Goal: Task Accomplishment & Management: Manage account settings

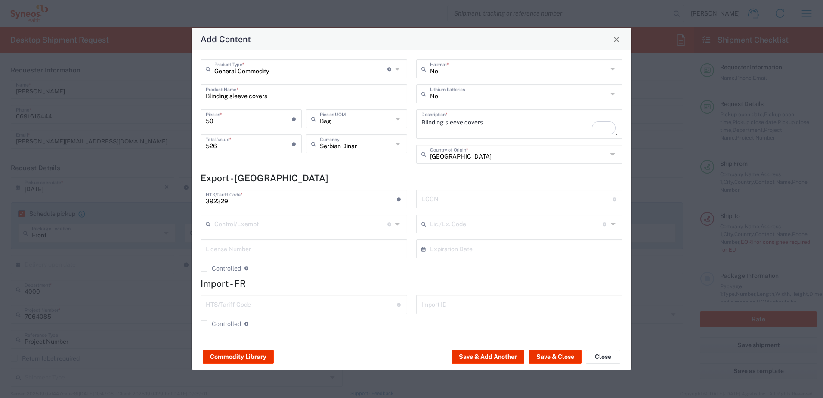
scroll to position [861, 0]
click at [558, 356] on button "Save & Close" at bounding box center [555, 357] width 53 height 14
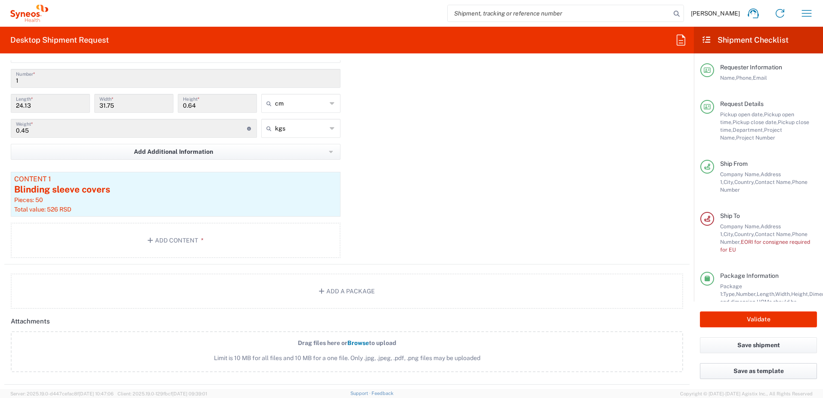
click at [758, 371] on button "Save as template" at bounding box center [758, 371] width 117 height 16
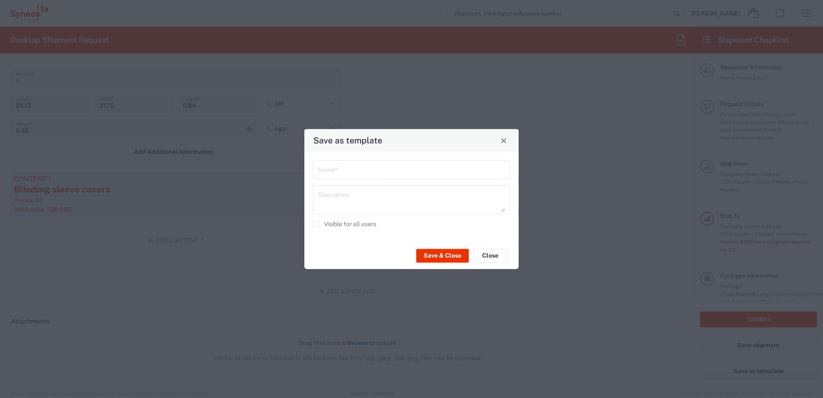
click at [350, 172] on input "text" at bounding box center [411, 168] width 187 height 15
type input "Filip Nikolic"
click at [340, 194] on textarea at bounding box center [411, 200] width 187 height 24
type textarea "Blinded sleeve"
click at [457, 256] on button "Save & Close" at bounding box center [442, 255] width 53 height 14
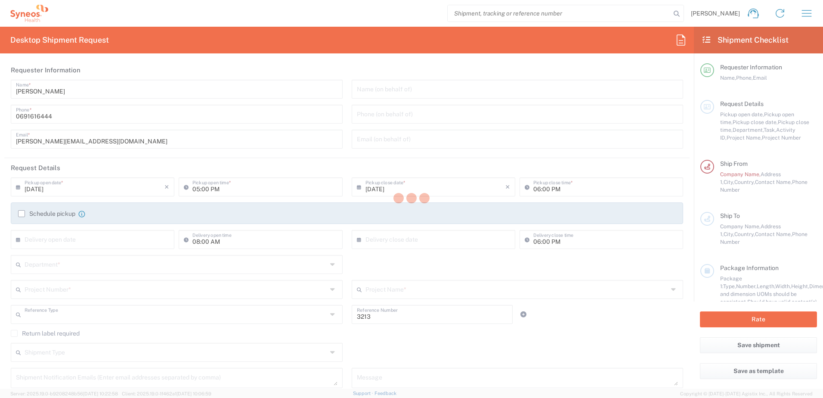
type input "Department"
type input "[GEOGRAPHIC_DATA]"
type input "Syneos Health d.o.o. [GEOGRAPHIC_DATA]-[GEOGRAPHIC_DATA]"
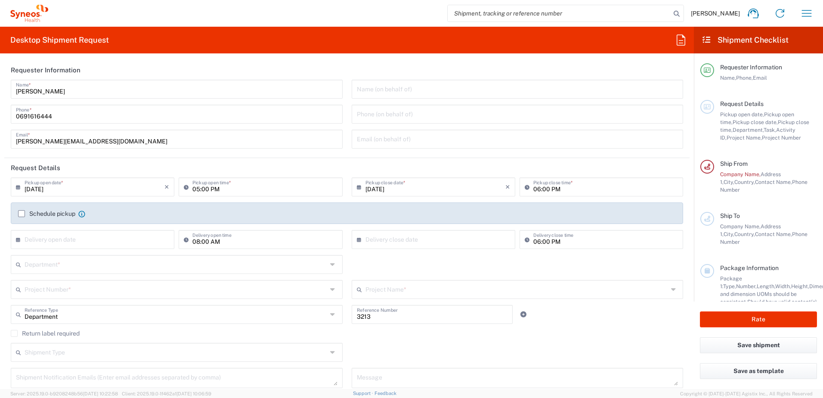
drag, startPoint x: 681, startPoint y: 41, endPoint x: 686, endPoint y: 36, distance: 7.0
click at [681, 41] on icon at bounding box center [681, 40] width 14 height 14
type input "Fili"
click at [618, 41] on agx-form-header "Desktop Shipment Request" at bounding box center [347, 40] width 694 height 27
click at [811, 12] on icon "button" at bounding box center [807, 13] width 14 height 14
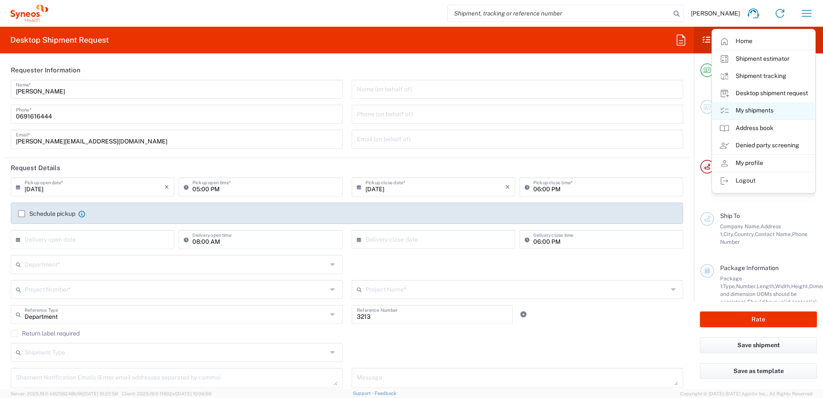
click at [774, 108] on link "My shipments" at bounding box center [763, 110] width 102 height 17
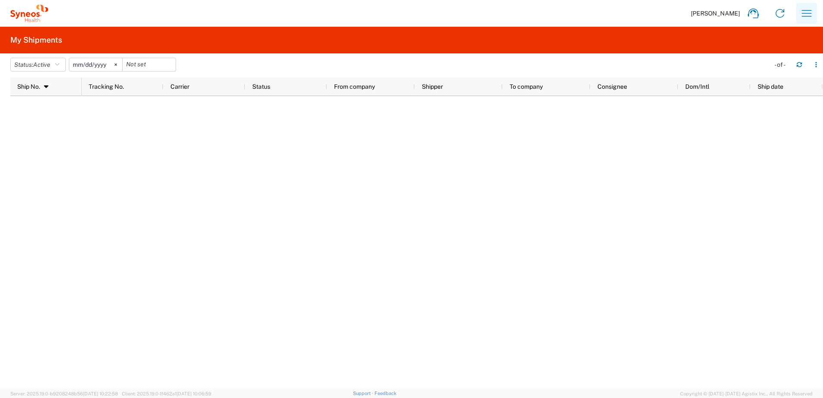
click at [811, 11] on icon "button" at bounding box center [807, 13] width 10 height 6
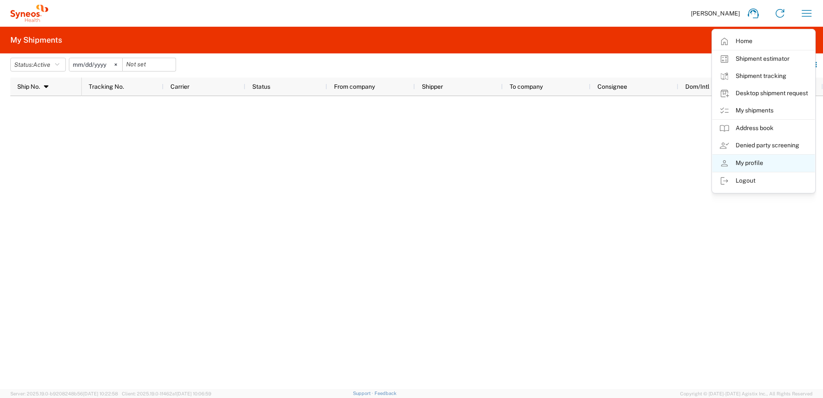
click at [760, 165] on link "My profile" at bounding box center [763, 163] width 102 height 17
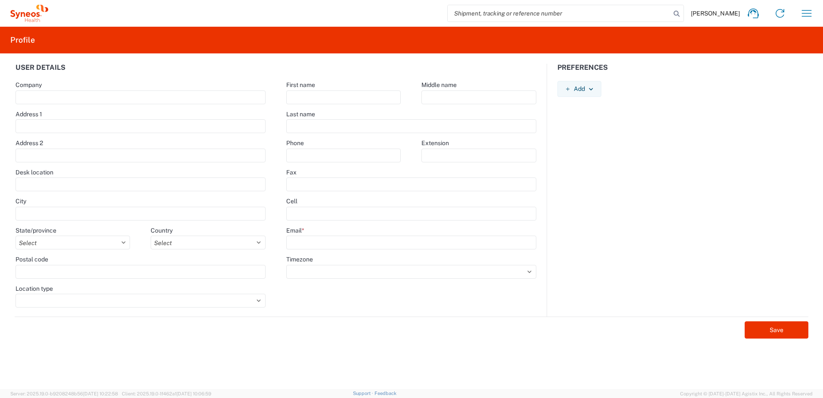
type input "[PERSON_NAME] 23"
type input "[GEOGRAPHIC_DATA]"
select select
select select "RS"
type input "11060"
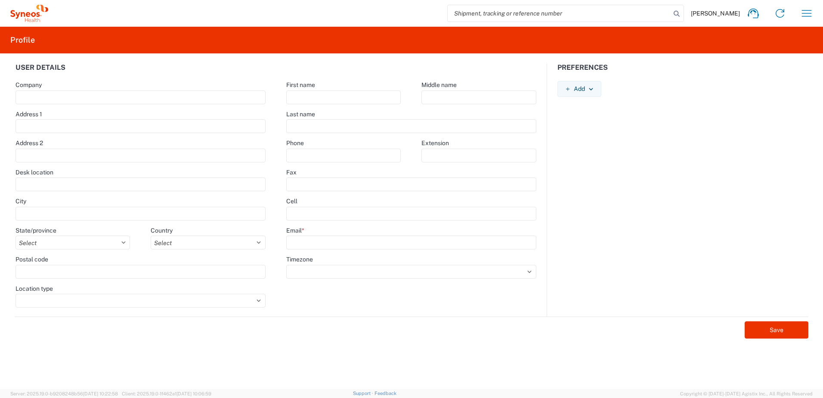
select select
type input "Filip"
type input "Nikolic"
type input "0691616444"
type input "[PERSON_NAME][EMAIL_ADDRESS][DOMAIN_NAME]"
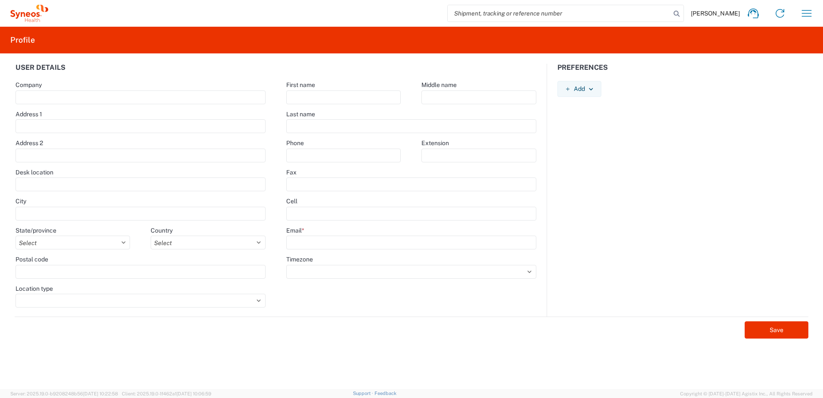
select select
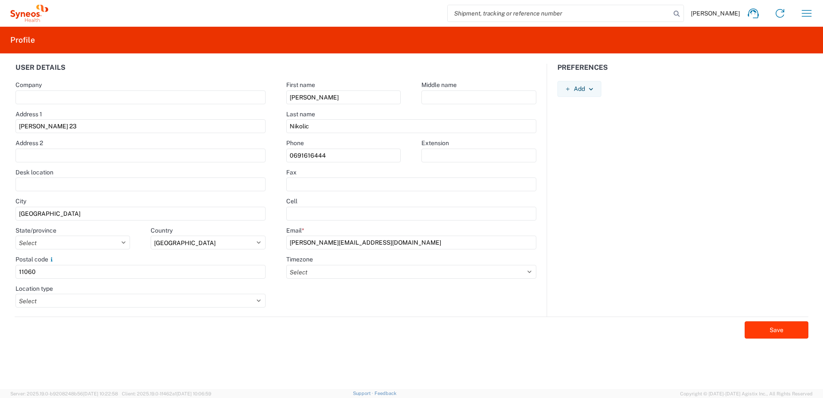
click at [772, 326] on button "Save" at bounding box center [777, 329] width 64 height 17
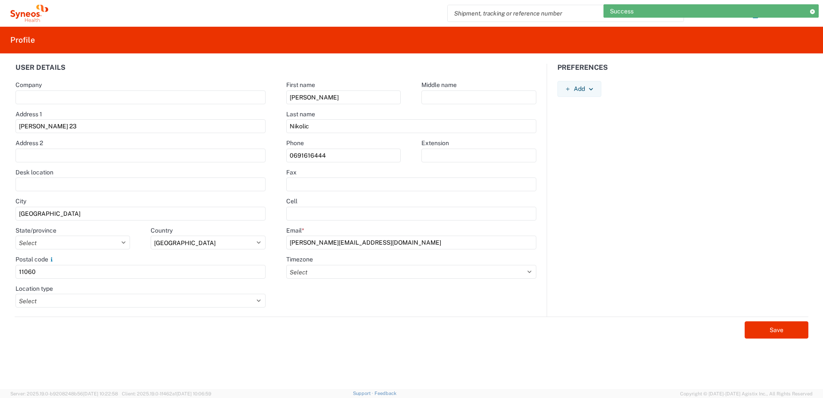
click at [387, 8] on div "Filip Nikolic Home Shipment estimator Shipment tracking Desktop shipment reques…" at bounding box center [434, 13] width 772 height 21
click at [814, 11] on icon at bounding box center [812, 11] width 6 height 5
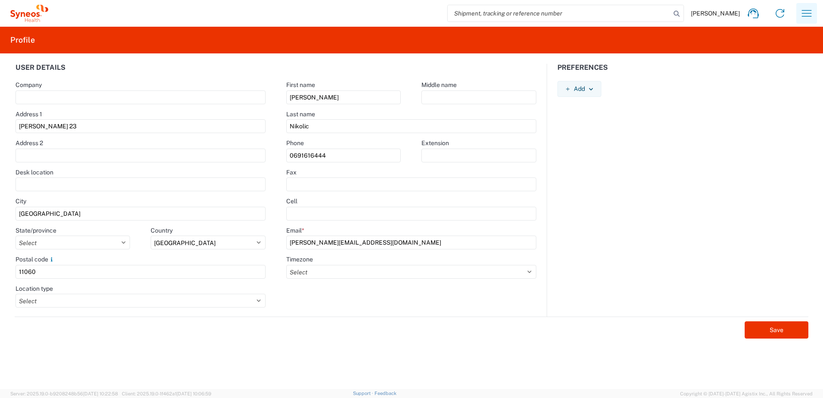
click at [805, 15] on icon "button" at bounding box center [807, 13] width 14 height 14
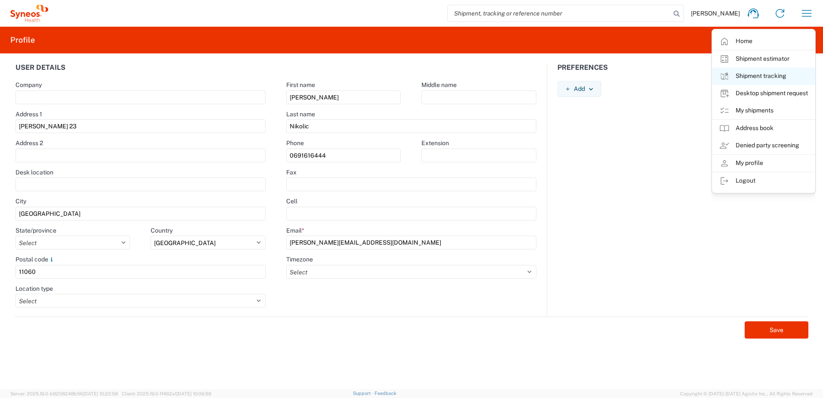
click at [784, 77] on link "Shipment tracking" at bounding box center [763, 76] width 102 height 17
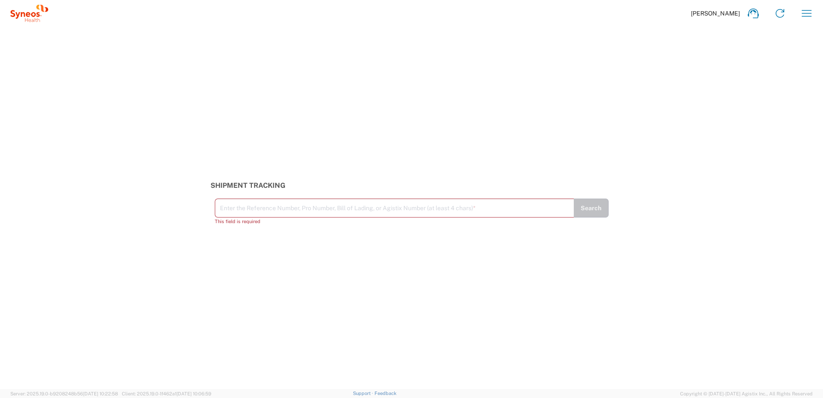
click at [809, 13] on icon "button" at bounding box center [807, 13] width 10 height 6
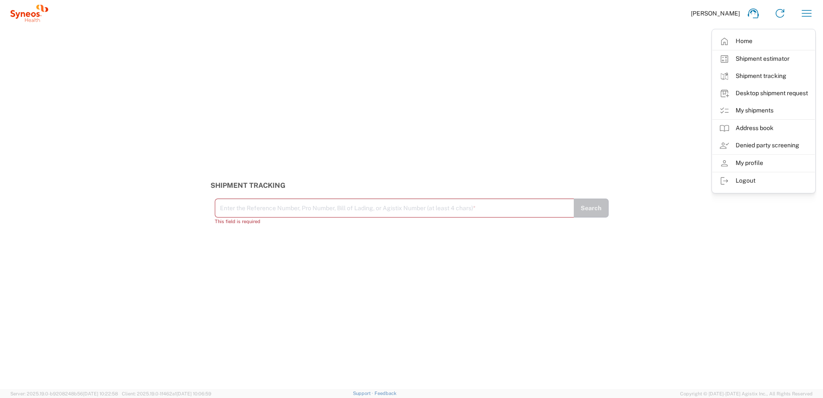
click at [582, 65] on div "Shipment Tracking Enter the Reference Number, Pro Number, Bill of Lading, or Ag…" at bounding box center [411, 208] width 823 height 362
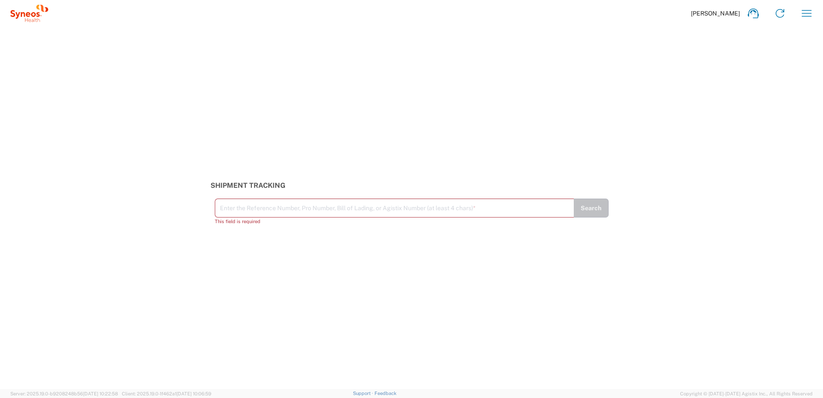
click at [722, 11] on span "Filip Nikolic" at bounding box center [715, 13] width 49 height 8
click at [780, 11] on icon at bounding box center [780, 13] width 14 height 14
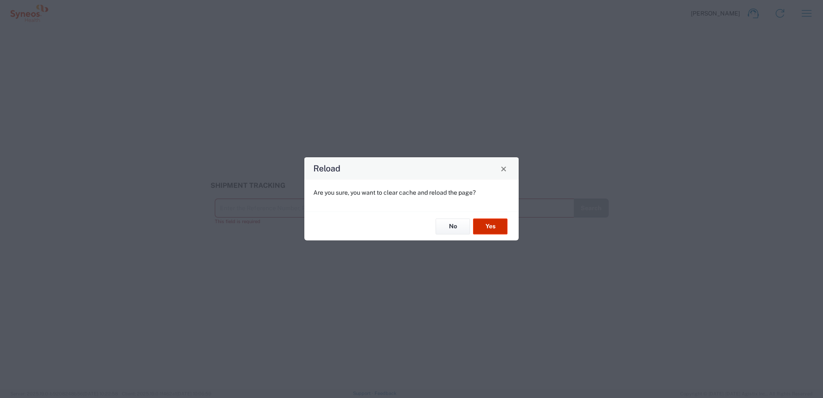
click at [498, 223] on button "Yes" at bounding box center [490, 226] width 34 height 16
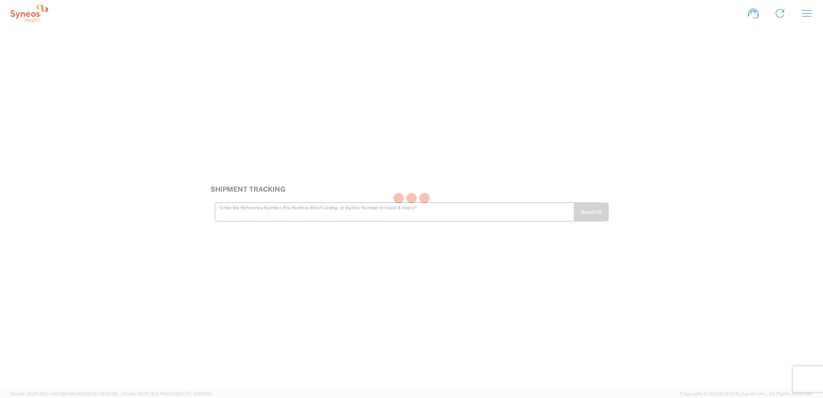
click at [806, 14] on div at bounding box center [411, 199] width 823 height 398
click at [812, 11] on icon "button" at bounding box center [807, 13] width 14 height 14
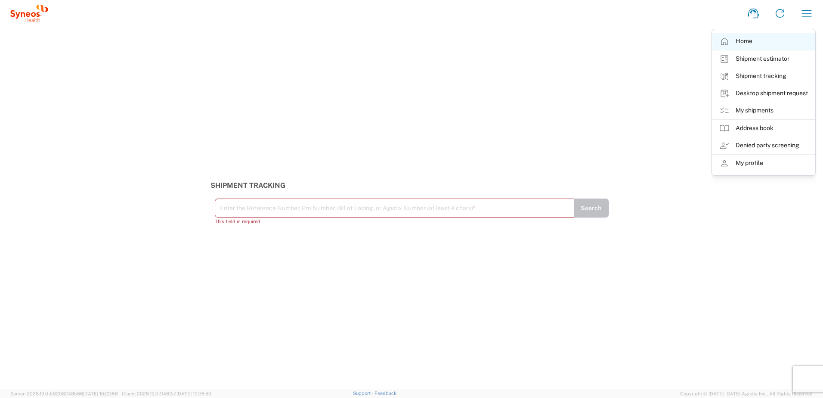
click at [752, 36] on link "Home" at bounding box center [763, 41] width 102 height 17
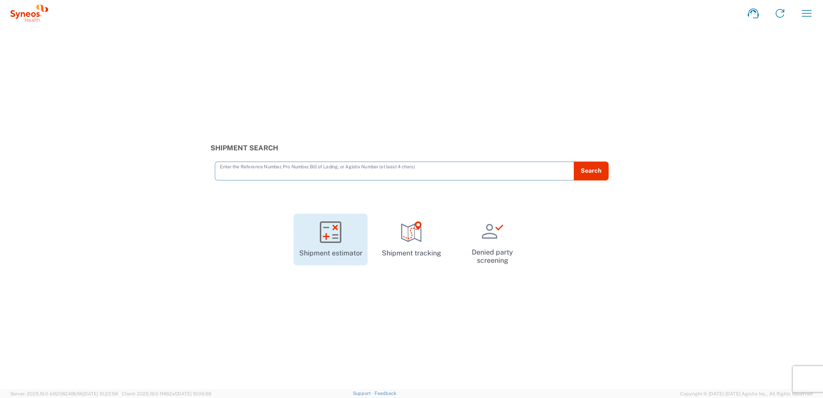
click at [328, 250] on link "Shipment estimator" at bounding box center [331, 240] width 74 height 52
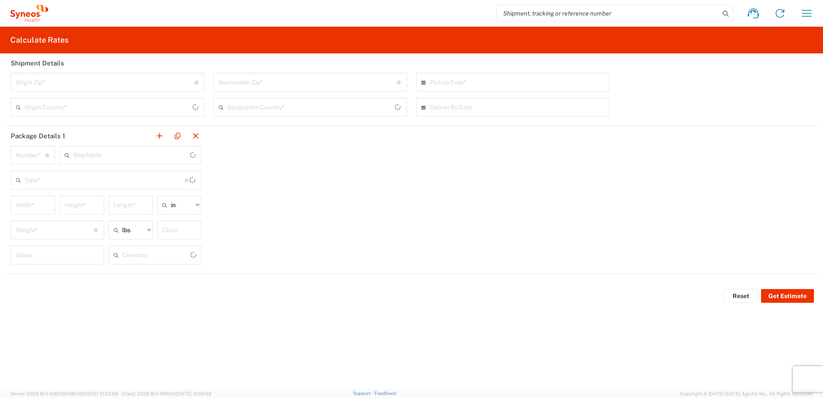
type input "[GEOGRAPHIC_DATA]"
type input "US Dollar"
click at [54, 38] on h2 "Calculate Rates" at bounding box center [39, 40] width 58 height 10
click at [808, 13] on icon "button" at bounding box center [807, 13] width 10 height 6
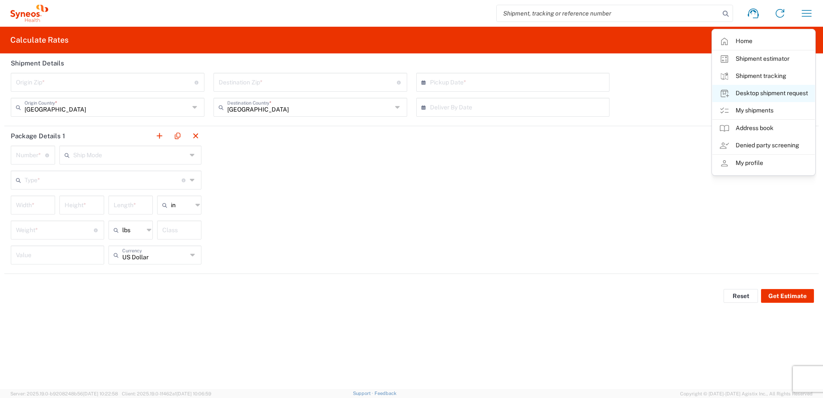
click at [757, 93] on link "Desktop shipment request" at bounding box center [763, 93] width 102 height 17
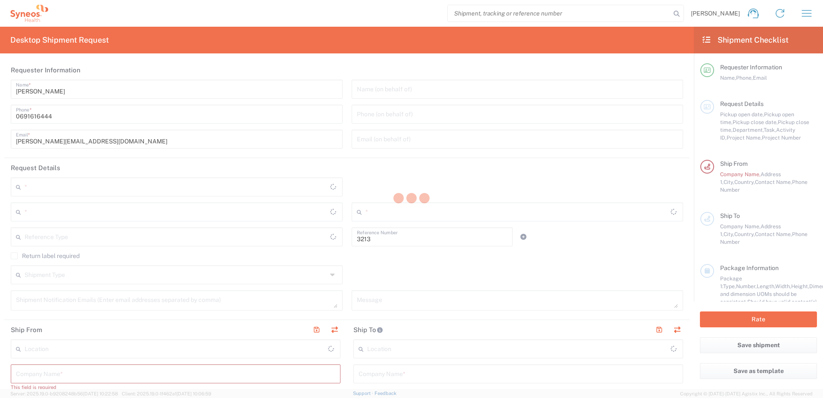
type input "Department"
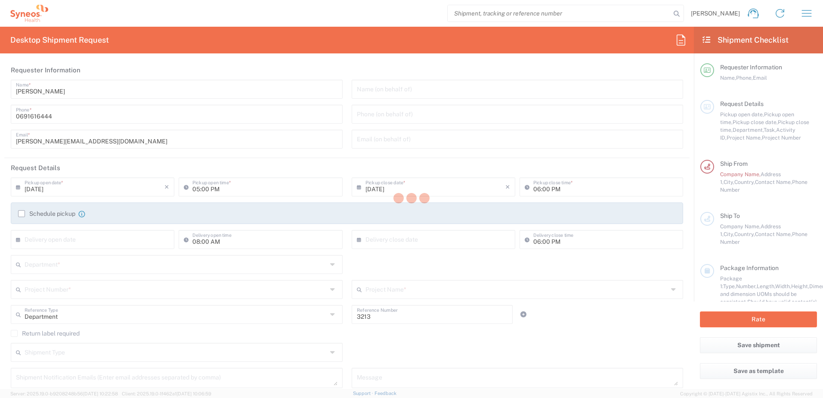
type input "[GEOGRAPHIC_DATA]"
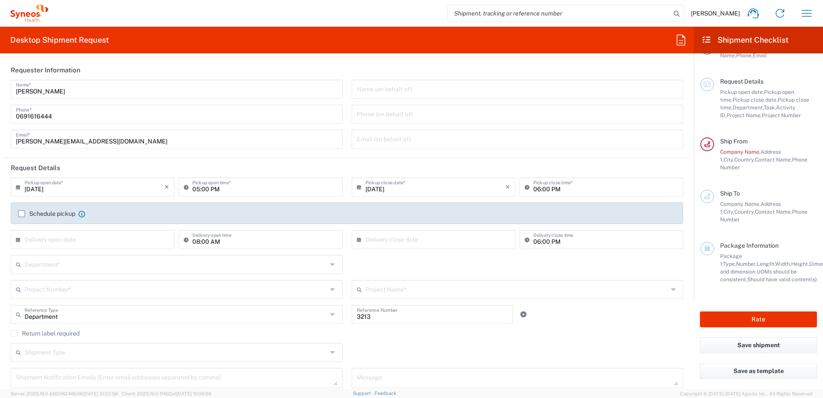
type input "Syneos Health d.o.o. [GEOGRAPHIC_DATA]-[GEOGRAPHIC_DATA]"
click at [733, 104] on span "Department," at bounding box center [748, 107] width 31 height 6
click at [768, 61] on div "Requester Information Name, Phone, Email" at bounding box center [758, 59] width 117 height 37
click at [703, 39] on icon at bounding box center [707, 40] width 10 height 8
click at [706, 41] on icon at bounding box center [707, 40] width 10 height 8
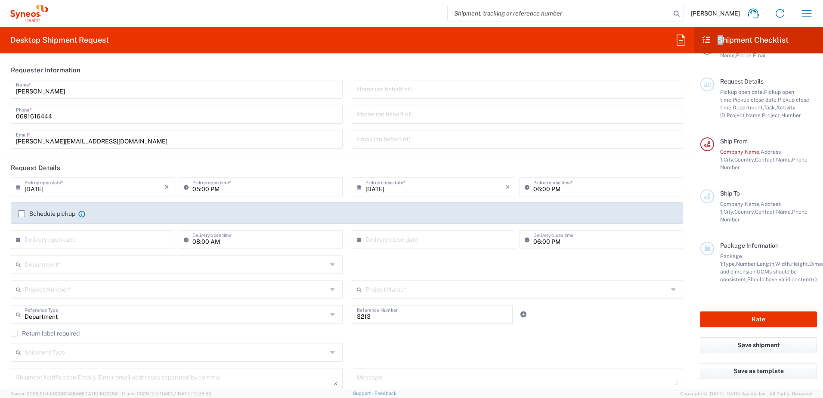
click at [706, 41] on icon at bounding box center [707, 40] width 10 height 8
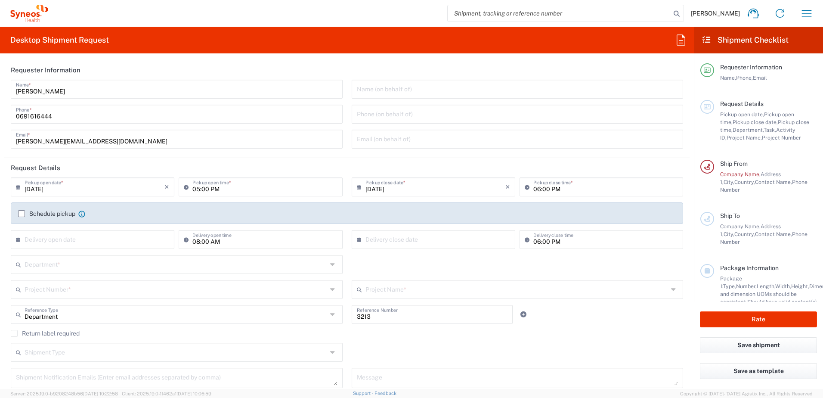
click at [777, 66] on span "Requester Information" at bounding box center [751, 67] width 62 height 7
click at [737, 113] on span "Pickup open date," at bounding box center [742, 114] width 44 height 6
drag, startPoint x: 746, startPoint y: 183, endPoint x: 739, endPoint y: 212, distance: 29.2
click at [755, 184] on span "Contact Name," at bounding box center [773, 182] width 37 height 6
drag, startPoint x: 737, startPoint y: 223, endPoint x: 730, endPoint y: 250, distance: 27.8
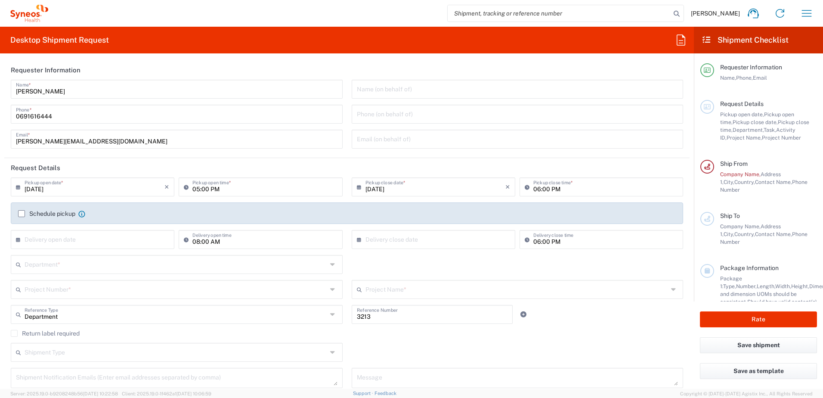
click at [737, 223] on div "Company Name, Address 1, City, Country, Contact Name, Phone Number" at bounding box center [768, 234] width 97 height 23
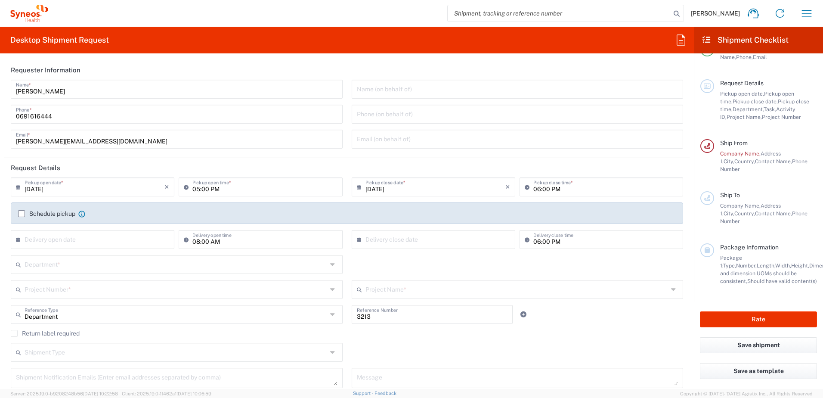
scroll to position [30, 0]
click at [731, 263] on span "Weight and dimension UOMs should be consistent," at bounding box center [796, 271] width 152 height 22
click at [59, 38] on h2 "Desktop Shipment Request" at bounding box center [59, 40] width 99 height 10
click at [20, 11] on icon at bounding box center [29, 13] width 38 height 17
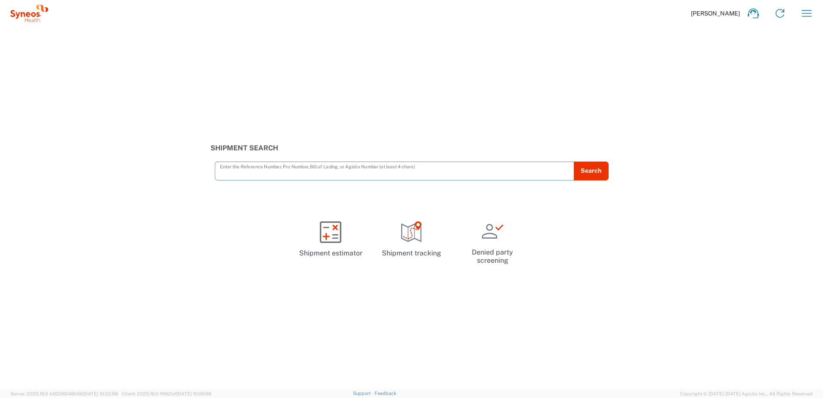
click at [22, 17] on icon at bounding box center [29, 13] width 38 height 17
click at [374, 176] on input "text" at bounding box center [394, 170] width 349 height 15
type input "Filip"
click at [598, 170] on button "Search" at bounding box center [590, 170] width 35 height 19
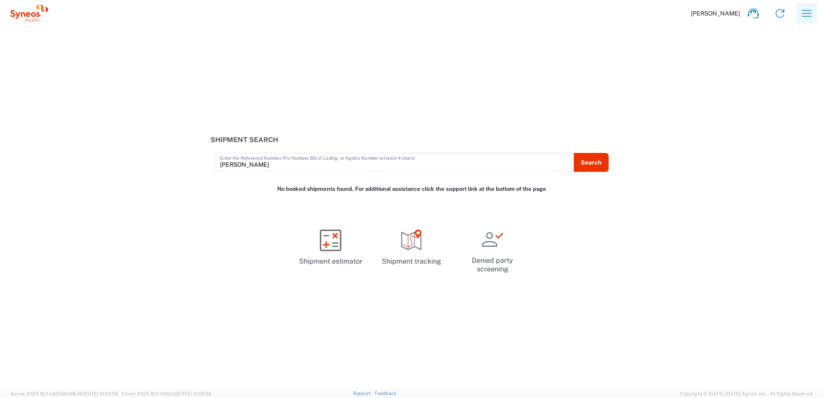
click at [806, 16] on icon "button" at bounding box center [807, 13] width 14 height 14
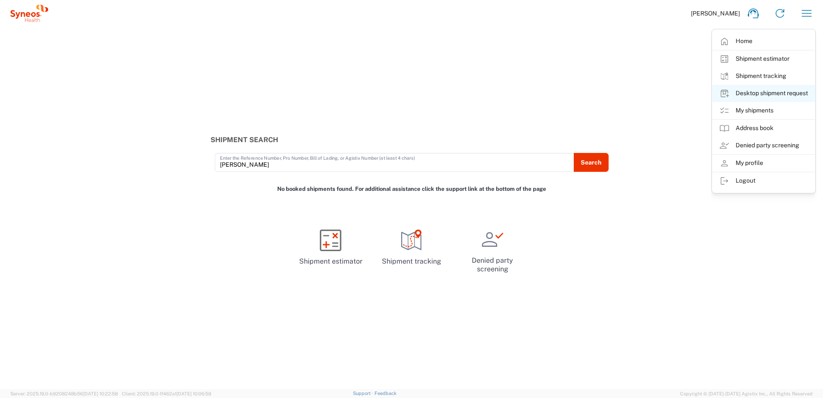
click at [769, 93] on link "Desktop shipment request" at bounding box center [763, 93] width 102 height 17
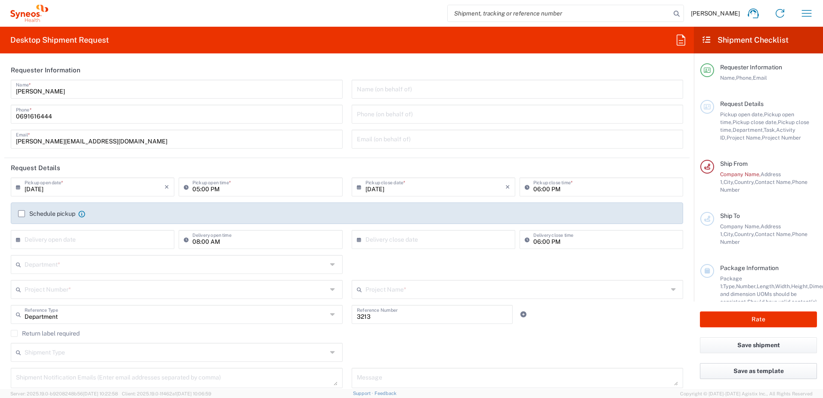
click at [770, 372] on button "Save as template" at bounding box center [758, 371] width 117 height 16
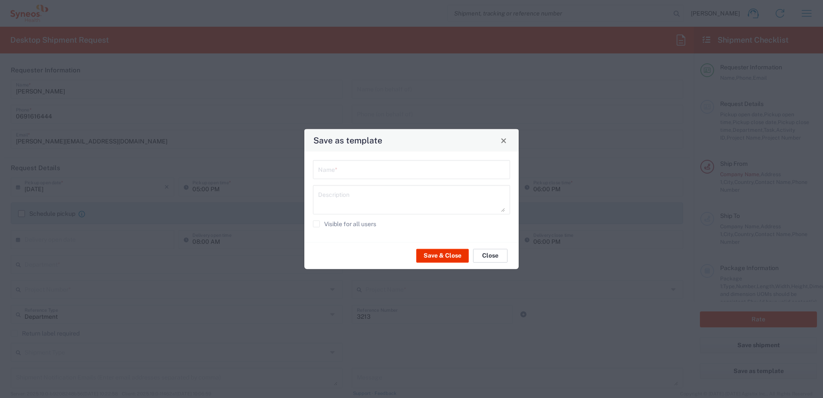
click at [490, 256] on button "Close" at bounding box center [490, 255] width 34 height 14
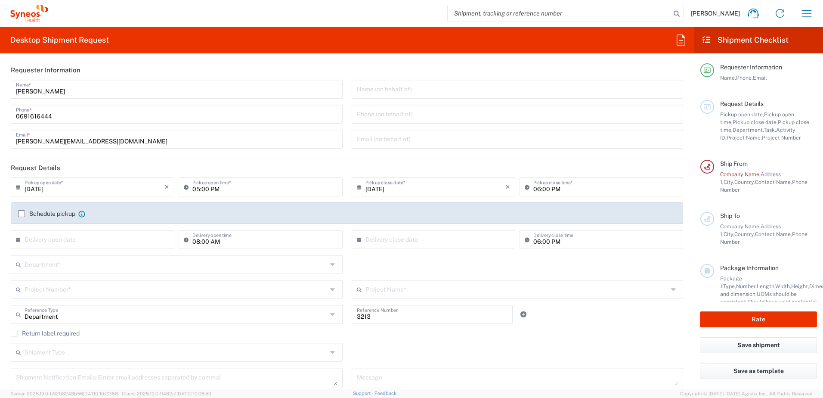
click at [708, 40] on icon at bounding box center [707, 40] width 10 height 8
click at [681, 42] on icon at bounding box center [681, 40] width 14 height 14
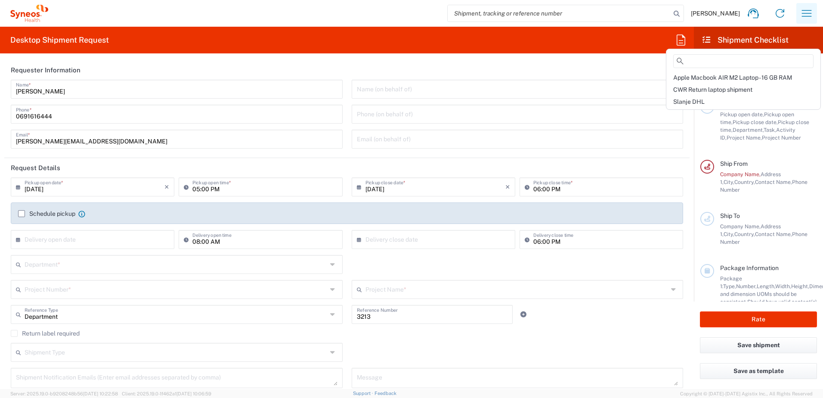
click at [801, 16] on icon "button" at bounding box center [807, 13] width 14 height 14
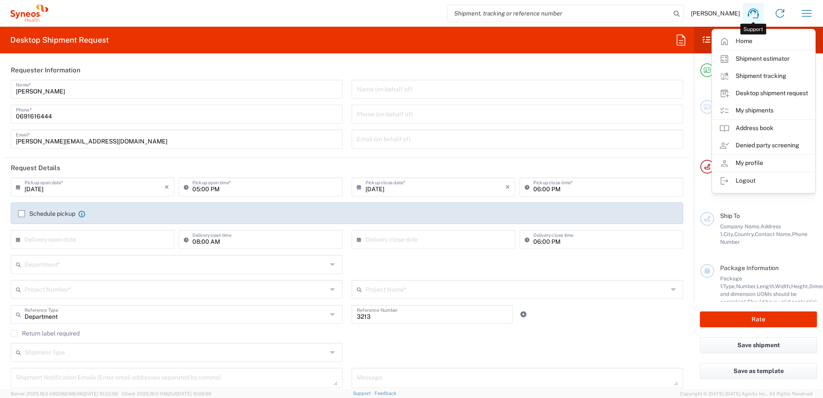
click at [752, 15] on icon at bounding box center [753, 13] width 14 height 14
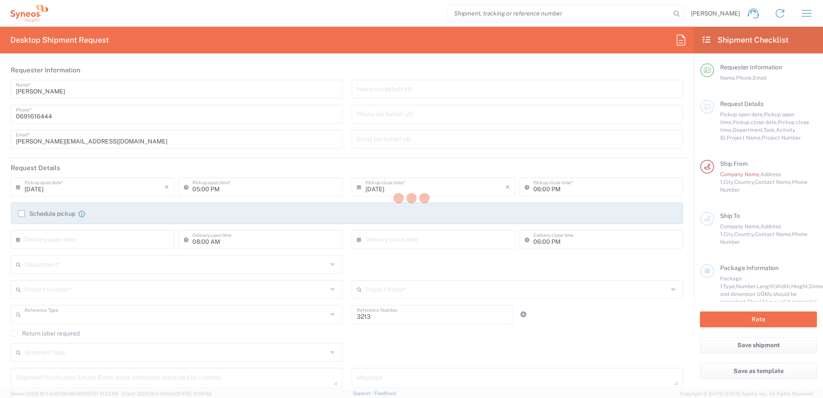
type input "Department"
type input "[GEOGRAPHIC_DATA]"
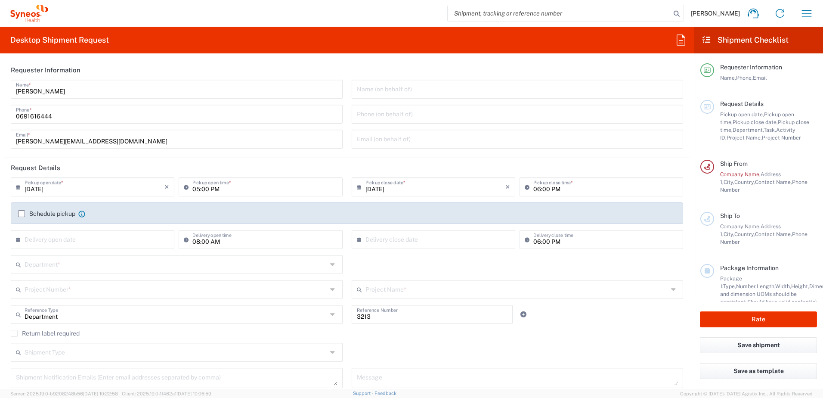
type input "Syneos Health d.o.o. [GEOGRAPHIC_DATA]-[GEOGRAPHIC_DATA]"
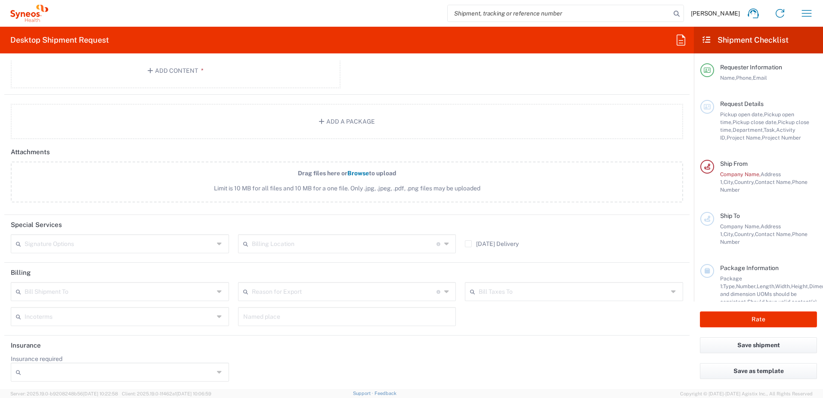
scroll to position [957, 0]
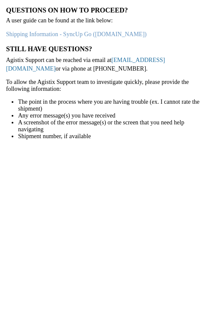
click at [129, 62] on link "[EMAIL_ADDRESS][DOMAIN_NAME]" at bounding box center [85, 64] width 159 height 15
click at [94, 207] on agx-static-page "Questions on how to proceed? A user guide can be found at the link below: Shipp…" at bounding box center [107, 161] width 215 height 322
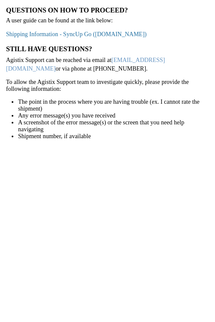
click at [102, 33] on link "Shipping Information - SyncUp Go ([DOMAIN_NAME])" at bounding box center [76, 34] width 140 height 6
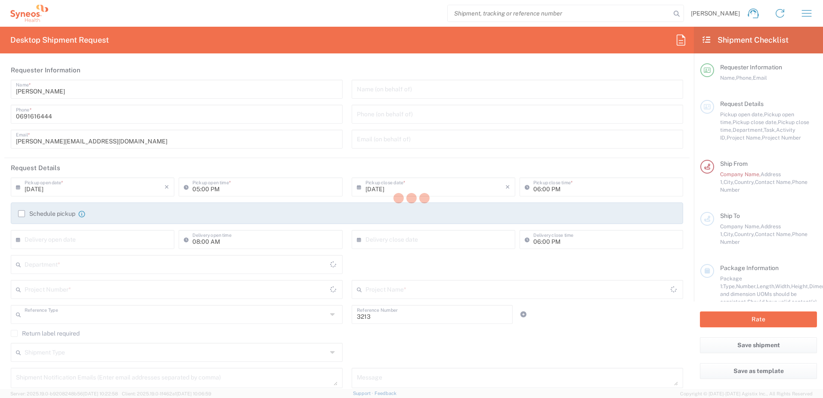
type input "Department"
type input "Serbia"
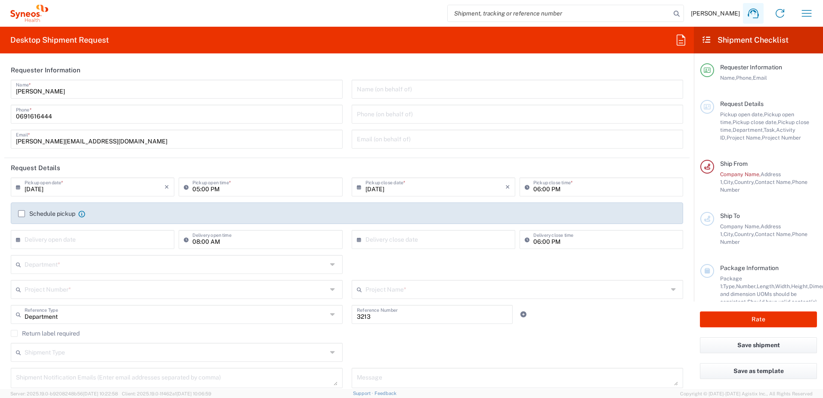
type input "Syneos Health d.o.o. Beograd-Serbia"
click at [751, 15] on icon at bounding box center [753, 13] width 14 height 14
click at [40, 40] on h2 "Desktop Shipment Request" at bounding box center [59, 40] width 99 height 10
click at [42, 237] on input "text" at bounding box center [95, 238] width 140 height 15
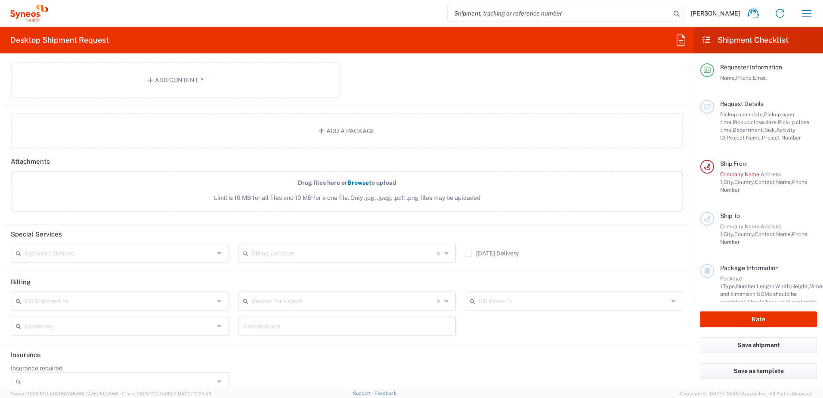
scroll to position [957, 0]
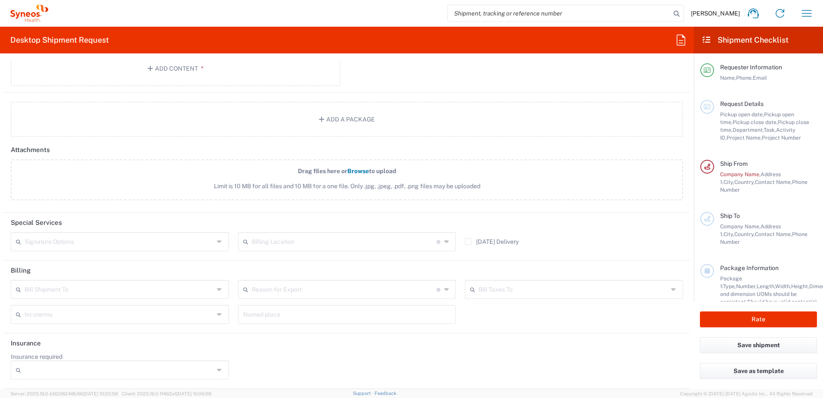
click at [371, 392] on agx-app-version "Server: 2025.19.0-b9208248b56 2025-09-22 10:22:58 Client: 2025.19.0-1f462a1 202…" at bounding box center [411, 393] width 823 height 9
click at [374, 393] on link "Support" at bounding box center [364, 392] width 22 height 5
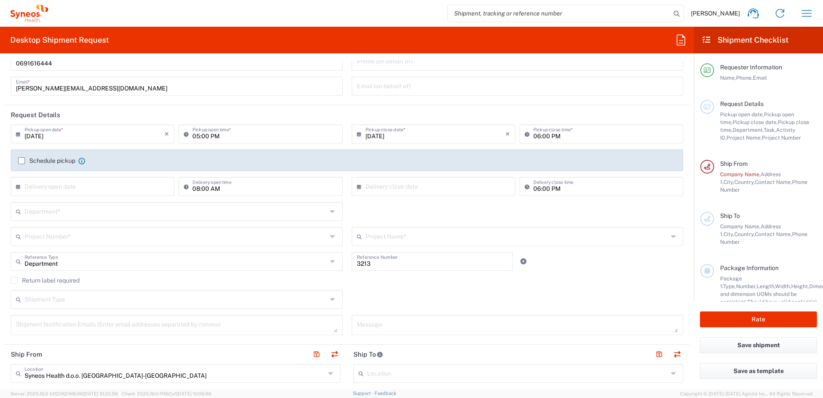
scroll to position [0, 0]
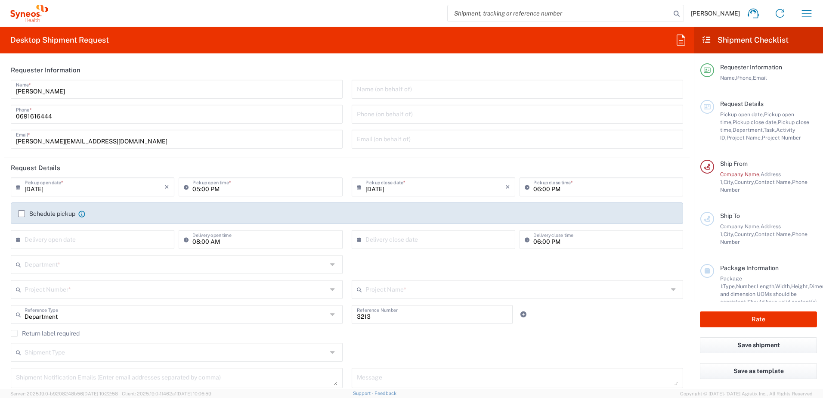
click at [62, 40] on h2 "Desktop Shipment Request" at bounding box center [59, 40] width 99 height 10
click at [811, 13] on icon "button" at bounding box center [807, 13] width 10 height 6
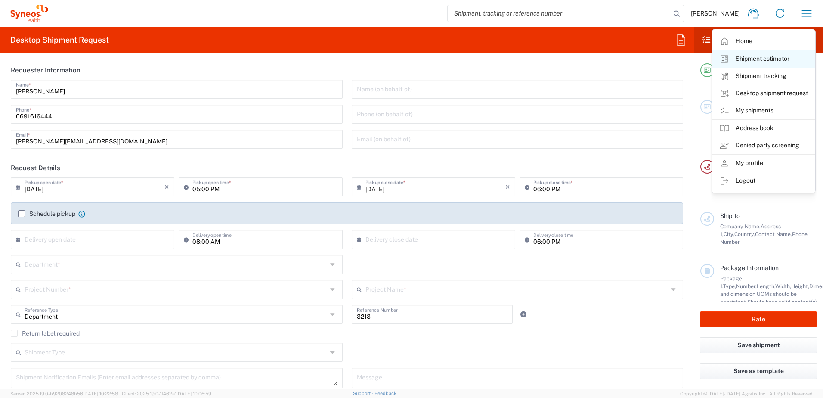
click at [753, 59] on link "Shipment estimator" at bounding box center [763, 58] width 102 height 17
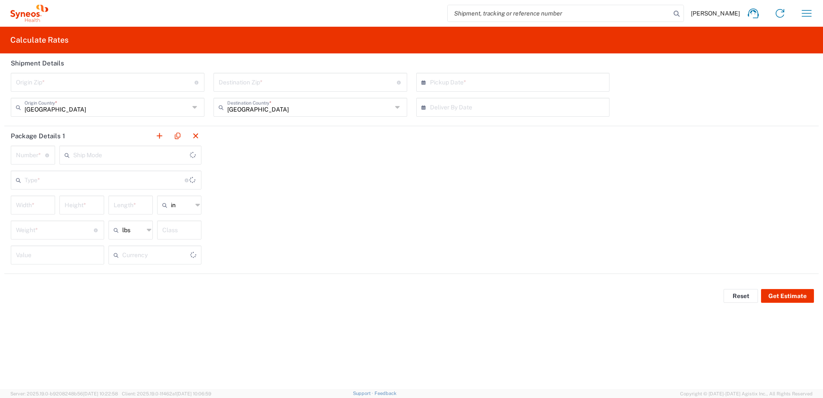
type input "US Dollar"
click at [804, 14] on icon "button" at bounding box center [807, 13] width 14 height 14
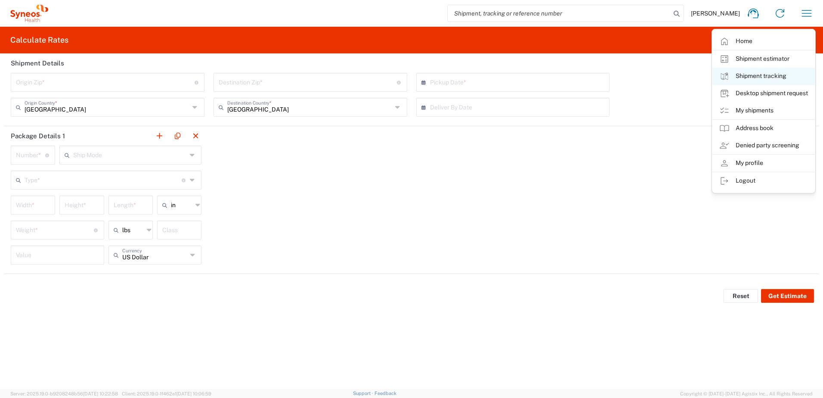
click at [784, 73] on link "Shipment tracking" at bounding box center [763, 76] width 102 height 17
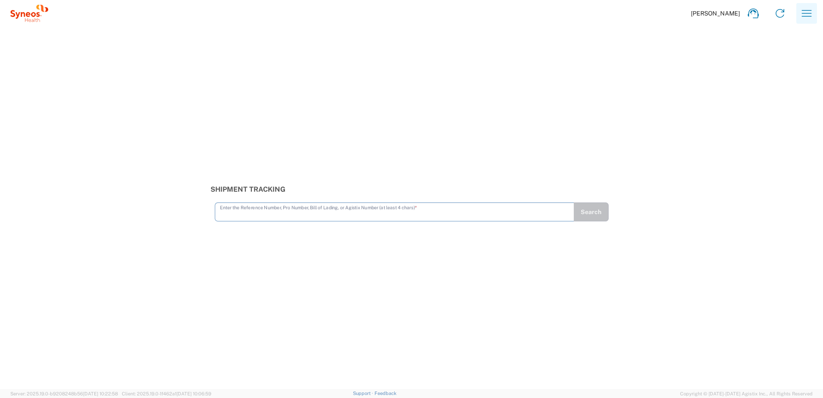
click at [808, 14] on icon "button" at bounding box center [807, 13] width 14 height 14
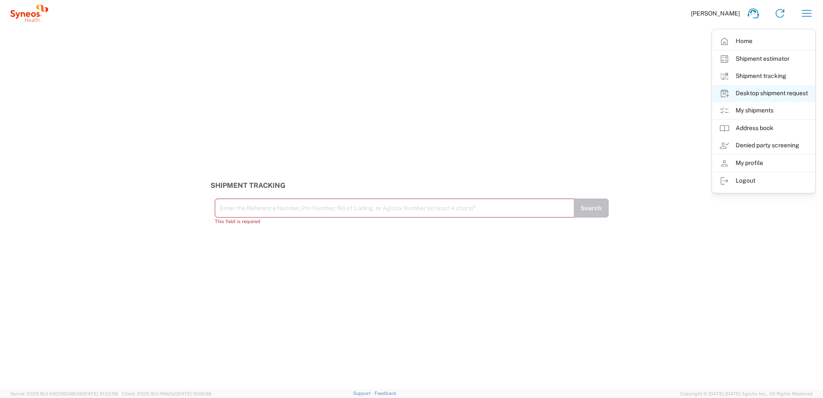
click at [787, 92] on link "Desktop shipment request" at bounding box center [763, 93] width 102 height 17
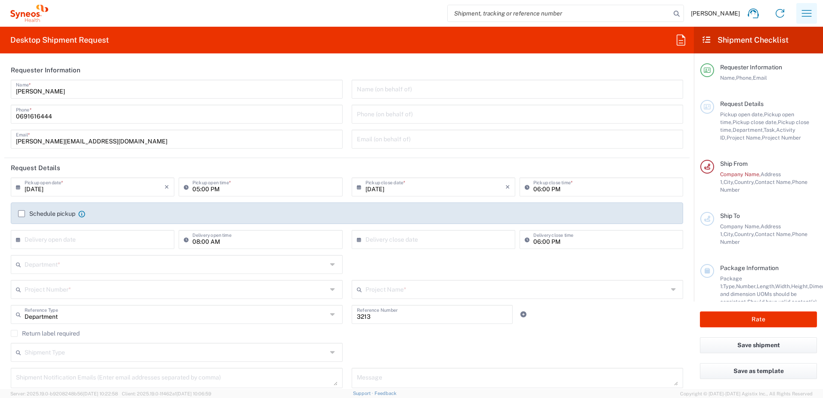
click at [810, 13] on icon "button" at bounding box center [807, 13] width 10 height 6
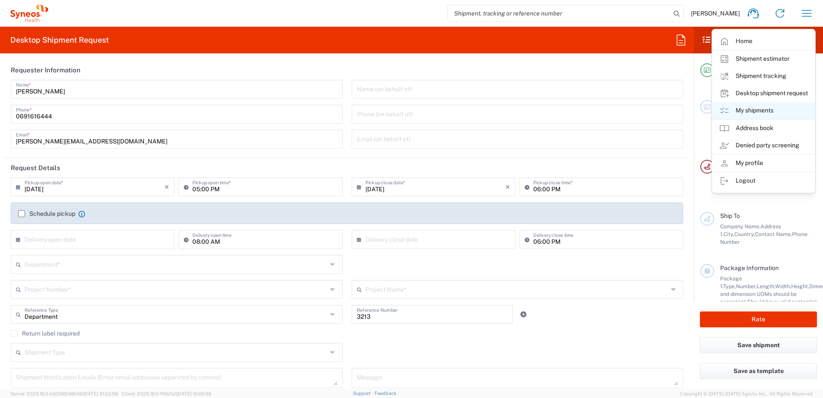
click at [783, 108] on link "My shipments" at bounding box center [763, 110] width 102 height 17
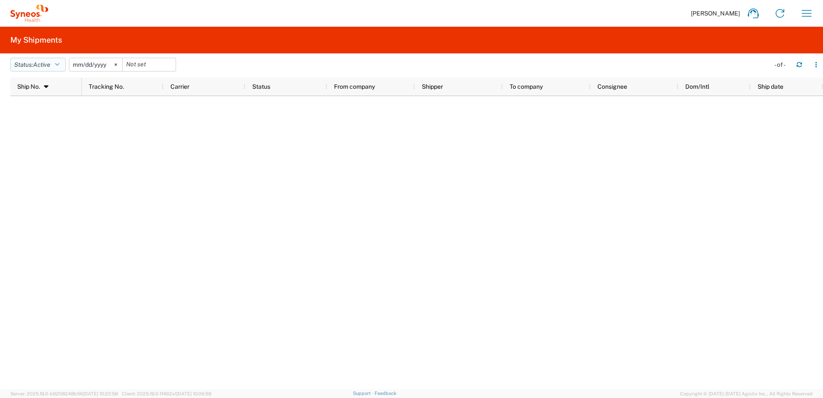
click at [50, 62] on span "Active" at bounding box center [41, 64] width 17 height 7
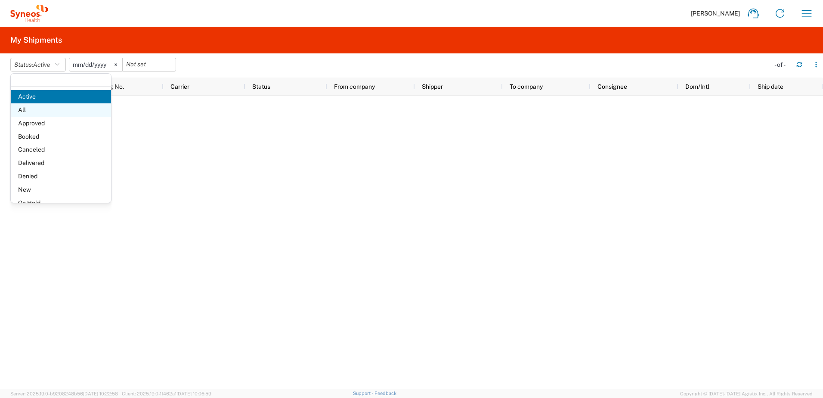
click at [46, 108] on span "All" at bounding box center [61, 109] width 100 height 13
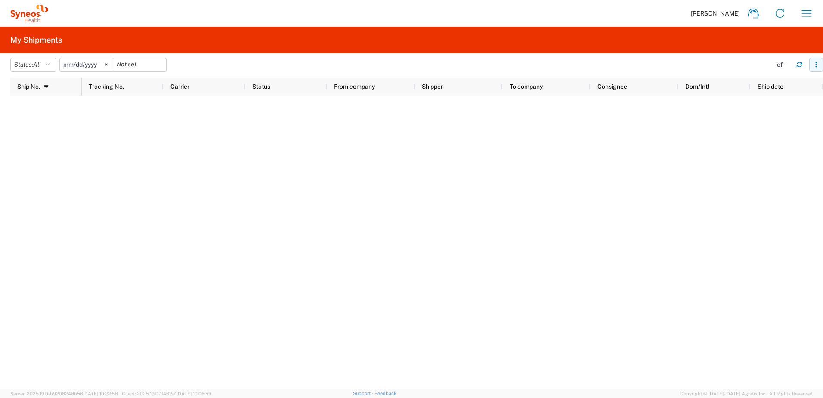
click at [817, 67] on icon "button" at bounding box center [816, 65] width 6 height 6
click at [806, 15] on icon "button" at bounding box center [807, 13] width 14 height 14
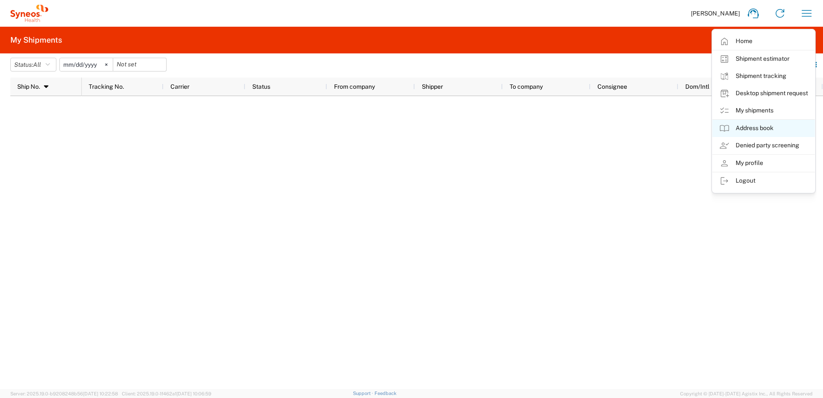
click at [772, 129] on link "Address book" at bounding box center [763, 128] width 102 height 17
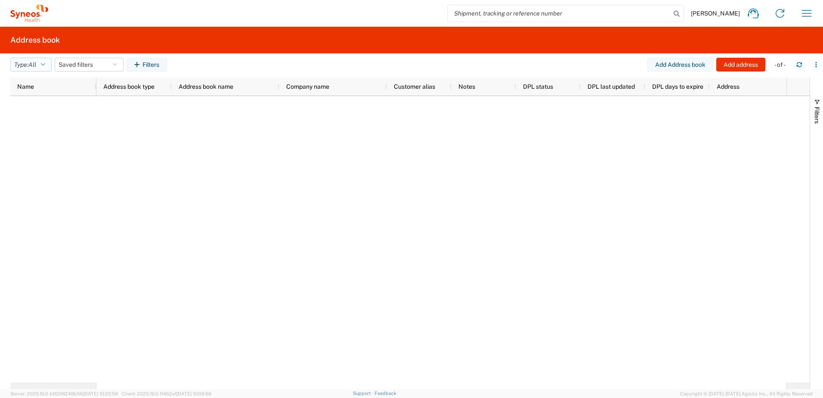
click at [43, 63] on button "Type: All" at bounding box center [30, 65] width 41 height 14
click at [134, 212] on div at bounding box center [441, 239] width 690 height 286
click at [822, 65] on button "button" at bounding box center [816, 65] width 14 height 14
click at [115, 64] on button "Saved filters" at bounding box center [89, 65] width 69 height 14
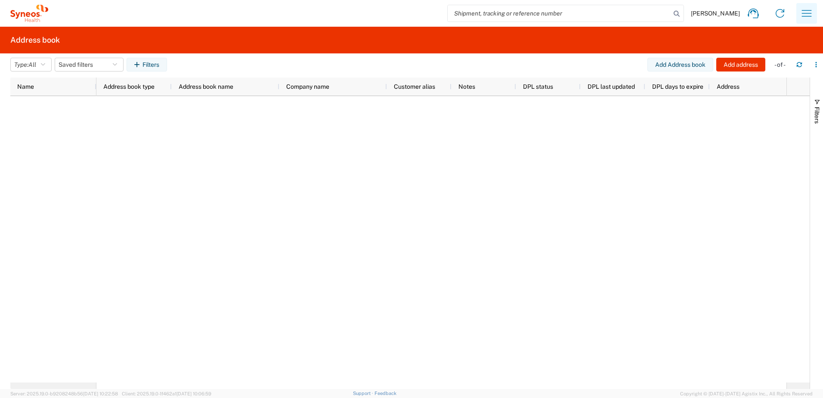
click at [802, 10] on icon "button" at bounding box center [807, 13] width 14 height 14
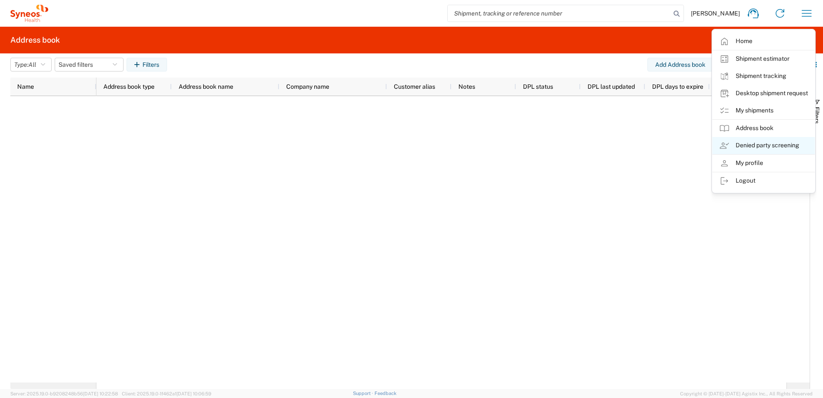
click at [777, 145] on link "Denied party screening" at bounding box center [763, 145] width 102 height 17
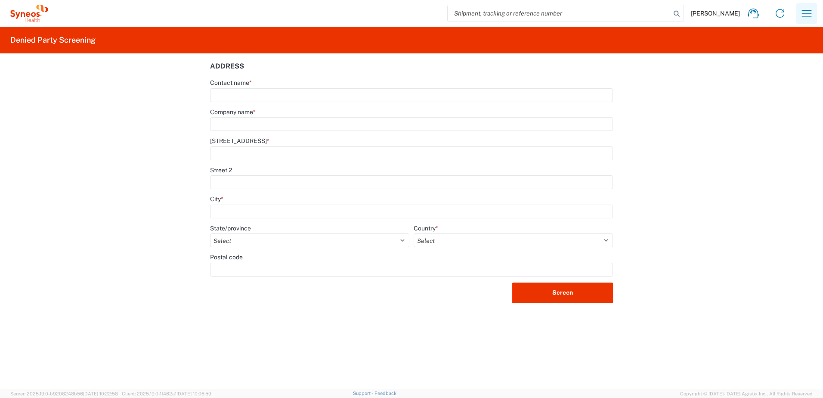
click at [806, 14] on icon "button" at bounding box center [807, 13] width 14 height 14
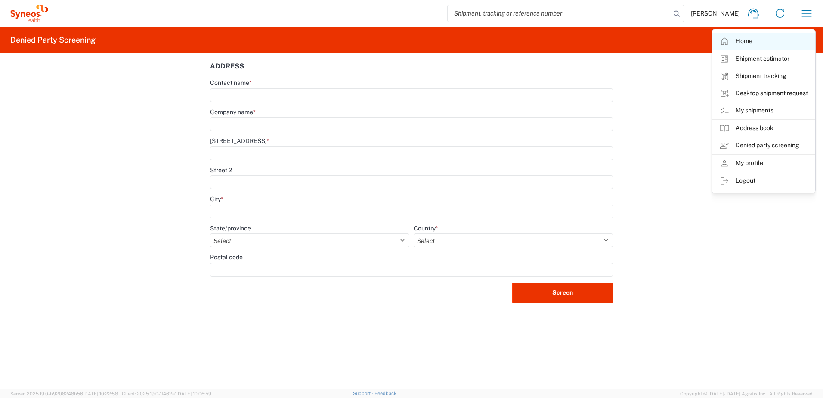
click at [756, 41] on link "Home" at bounding box center [763, 41] width 102 height 17
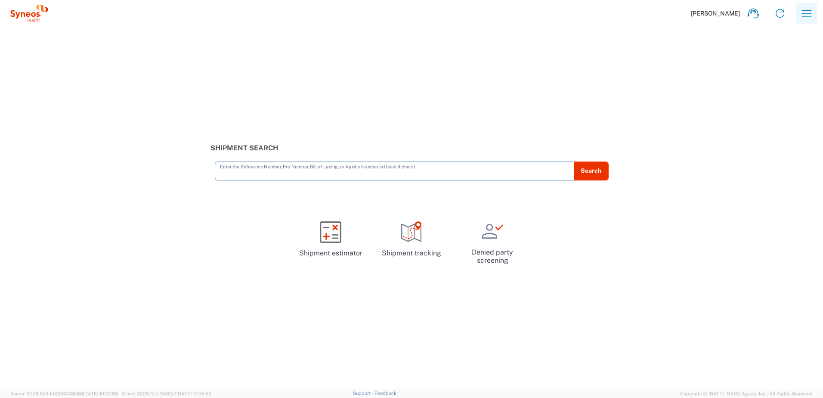
click at [799, 12] on button "button" at bounding box center [806, 13] width 21 height 21
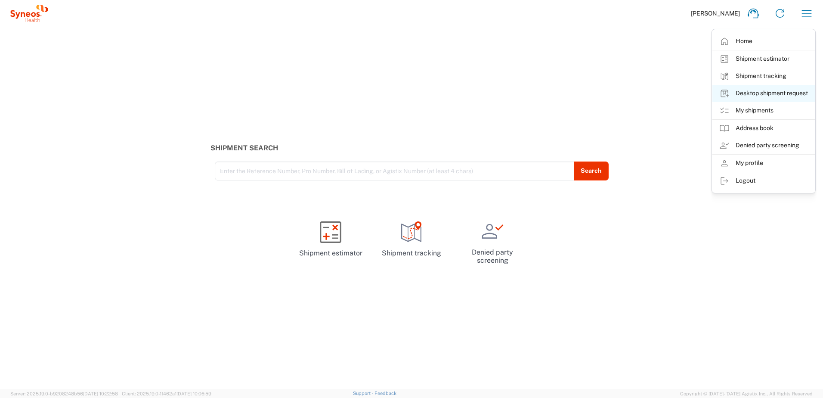
click at [785, 95] on link "Desktop shipment request" at bounding box center [763, 93] width 102 height 17
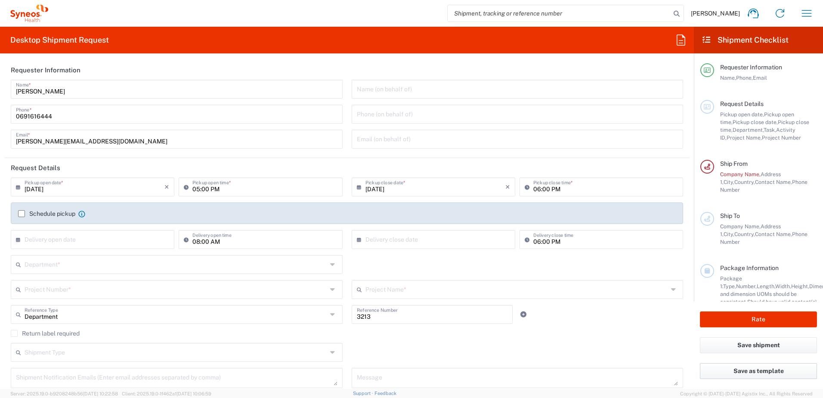
click at [767, 372] on button "Save as template" at bounding box center [758, 371] width 117 height 16
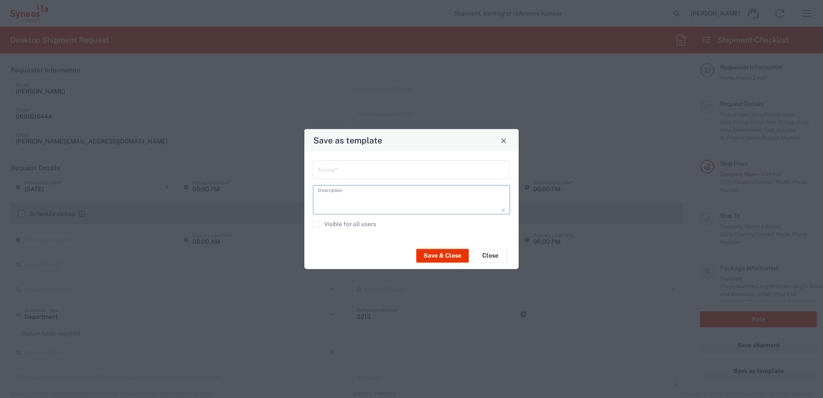
click at [492, 204] on textarea at bounding box center [411, 200] width 187 height 24
click at [494, 187] on div "Description" at bounding box center [411, 199] width 197 height 29
click at [487, 180] on div "Name * Description Visible for all users" at bounding box center [411, 197] width 223 height 90
click at [486, 174] on input "text" at bounding box center [411, 168] width 187 height 15
type input "F"
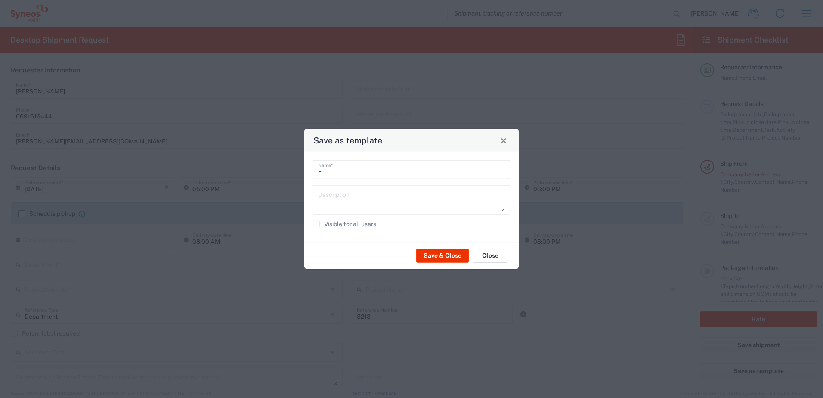
click at [498, 254] on button "Close" at bounding box center [490, 255] width 34 height 14
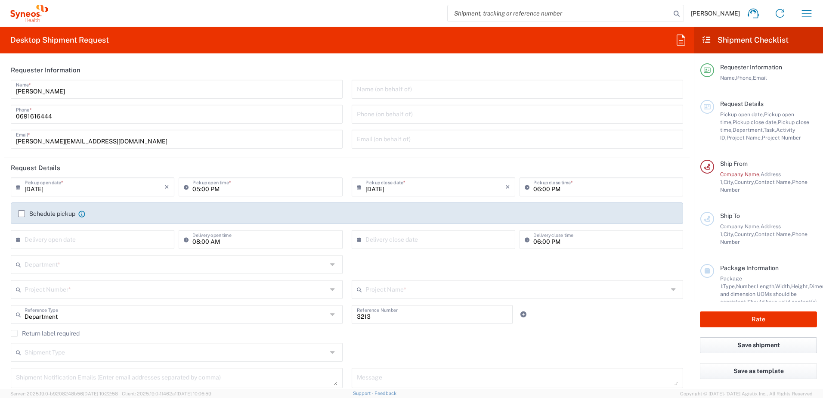
click at [793, 346] on button "Save shipment" at bounding box center [758, 345] width 117 height 16
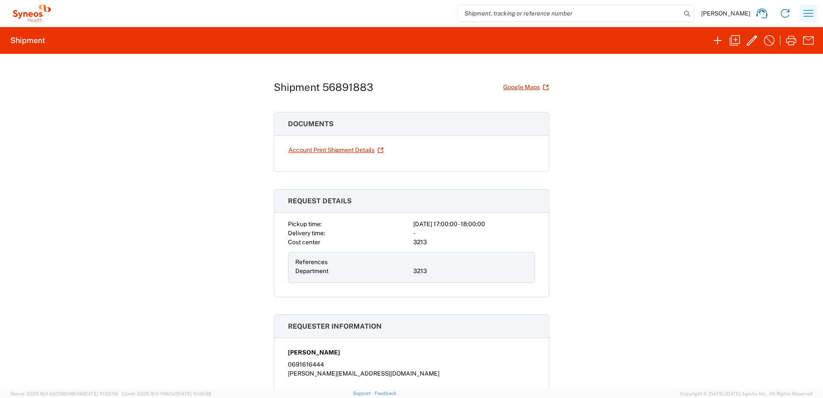
click at [810, 9] on icon "button" at bounding box center [809, 13] width 14 height 14
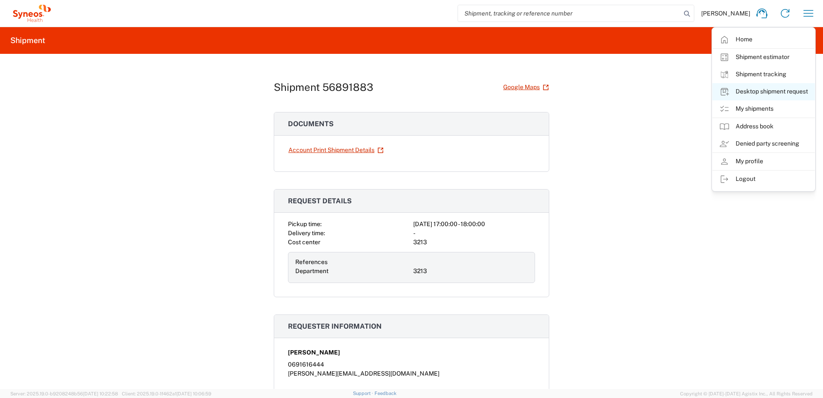
click at [779, 92] on link "Desktop shipment request" at bounding box center [763, 91] width 102 height 17
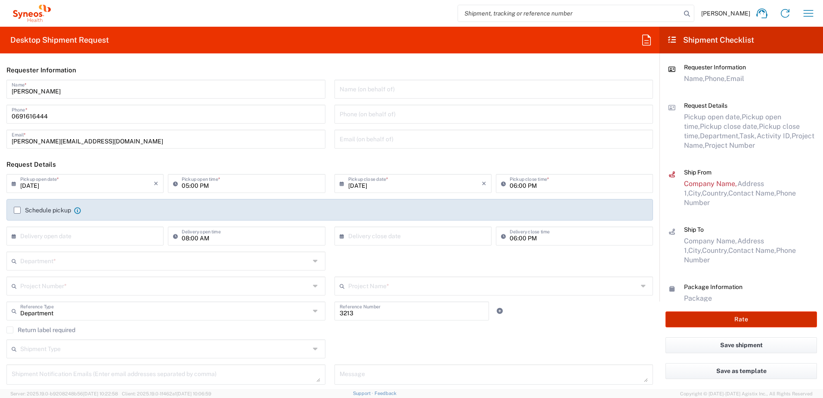
click at [744, 322] on button "Rate" at bounding box center [741, 319] width 152 height 16
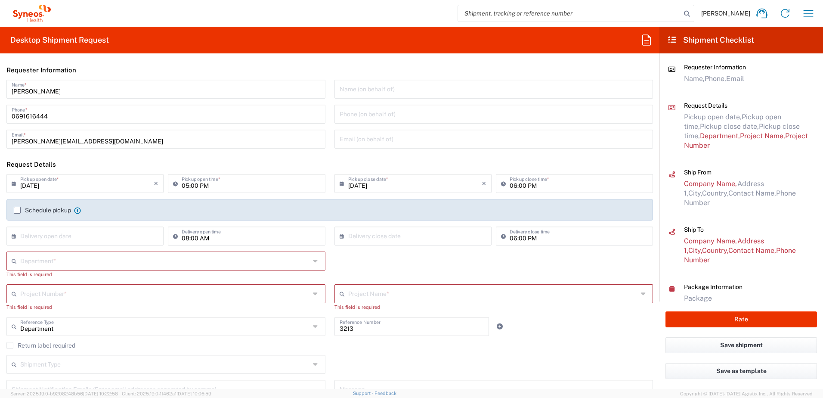
click at [649, 36] on icon at bounding box center [646, 39] width 9 height 11
type input "Filip"
click at [731, 42] on h2 "Shipment Checklist" at bounding box center [710, 40] width 87 height 10
click at [686, 39] on h2 "Shipment Checklist" at bounding box center [710, 40] width 87 height 10
click at [674, 40] on icon at bounding box center [672, 40] width 10 height 8
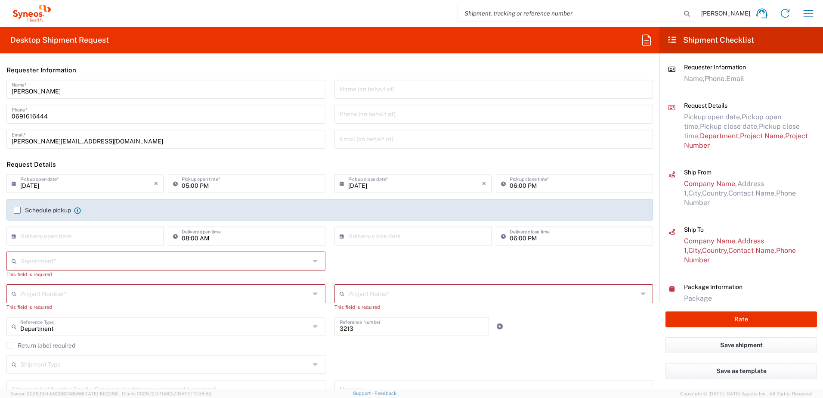
drag, startPoint x: 84, startPoint y: 36, endPoint x: 59, endPoint y: 44, distance: 26.3
click at [82, 37] on h2 "Desktop Shipment Request" at bounding box center [59, 40] width 99 height 10
click at [59, 44] on h2 "Desktop Shipment Request" at bounding box center [59, 40] width 99 height 10
click at [20, 6] on icon at bounding box center [31, 13] width 43 height 17
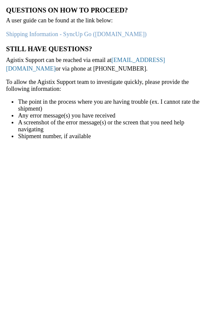
click at [129, 60] on link "[EMAIL_ADDRESS][DOMAIN_NAME]" at bounding box center [85, 64] width 159 height 15
